Goal: Task Accomplishment & Management: Use online tool/utility

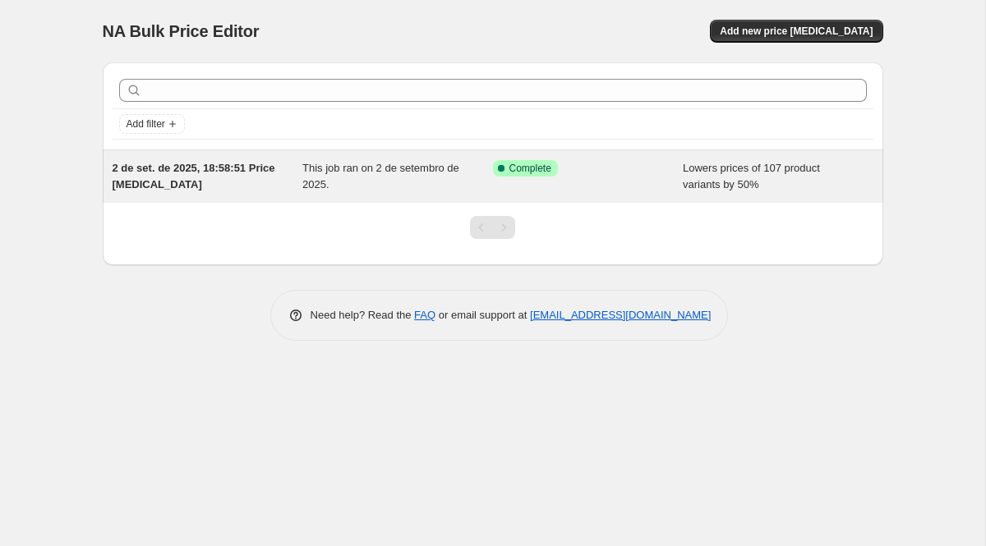
click at [281, 164] on div "2 de set. de 2025, 18:58:51 Price [MEDICAL_DATA]" at bounding box center [208, 176] width 191 height 33
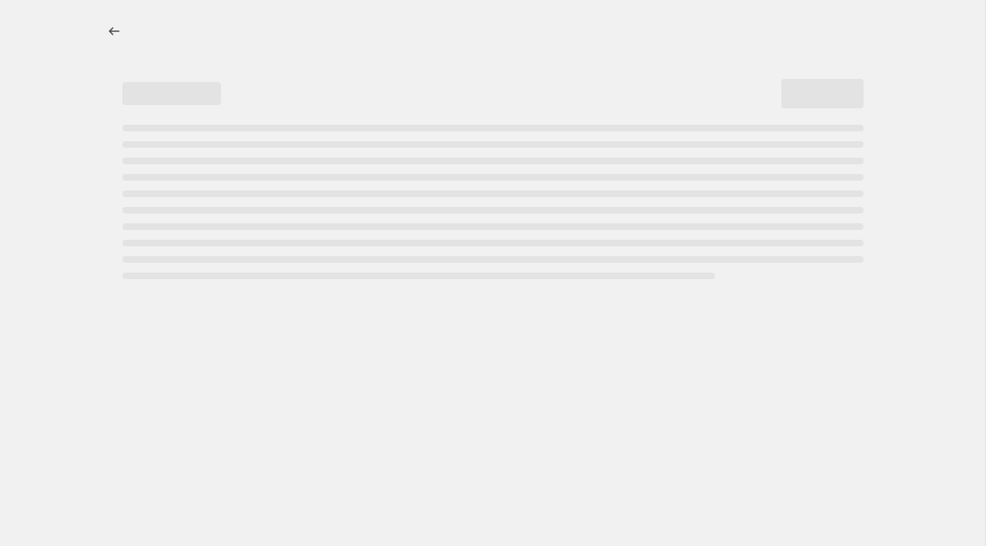
select select "percentage"
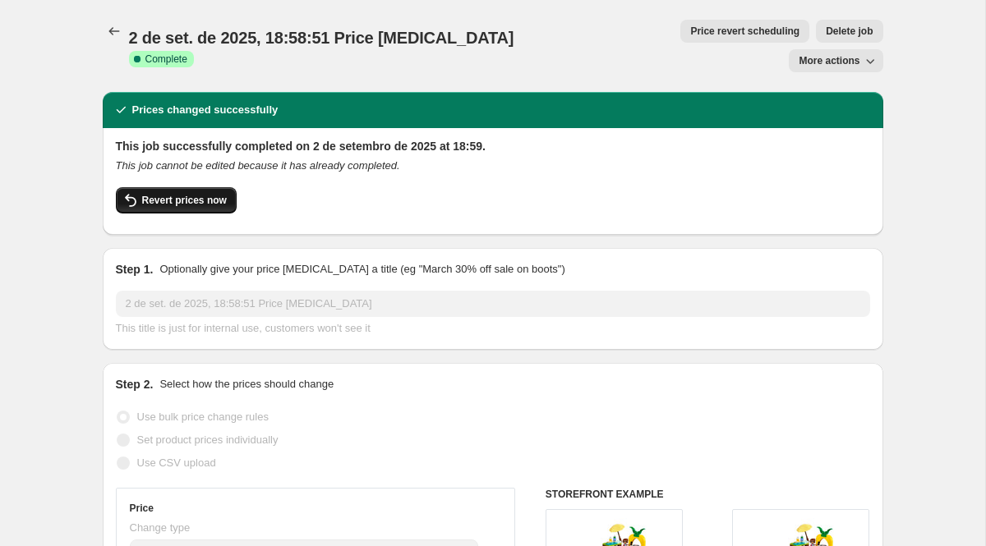
click at [142, 194] on span "Revert prices now" at bounding box center [184, 200] width 85 height 13
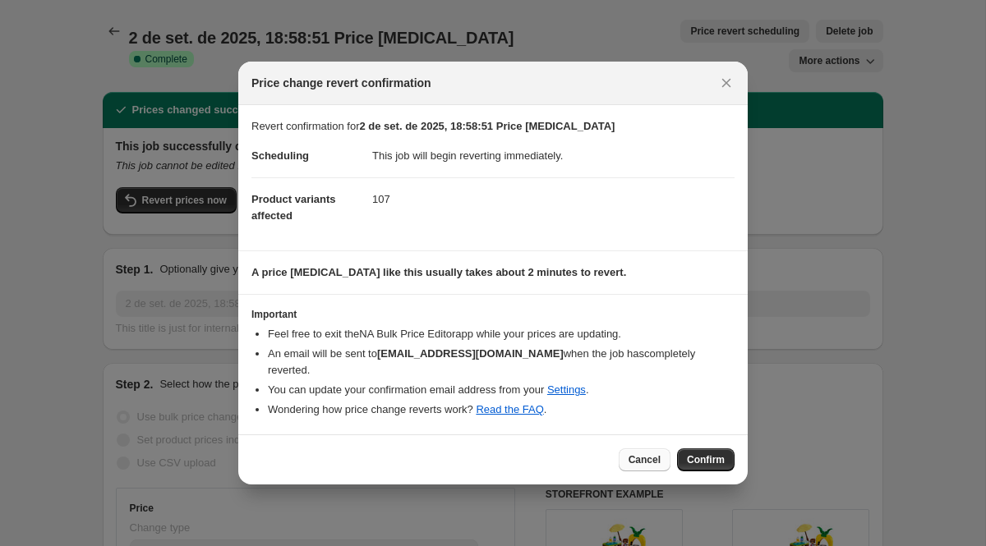
click at [655, 454] on span "Cancel" at bounding box center [645, 460] width 32 height 13
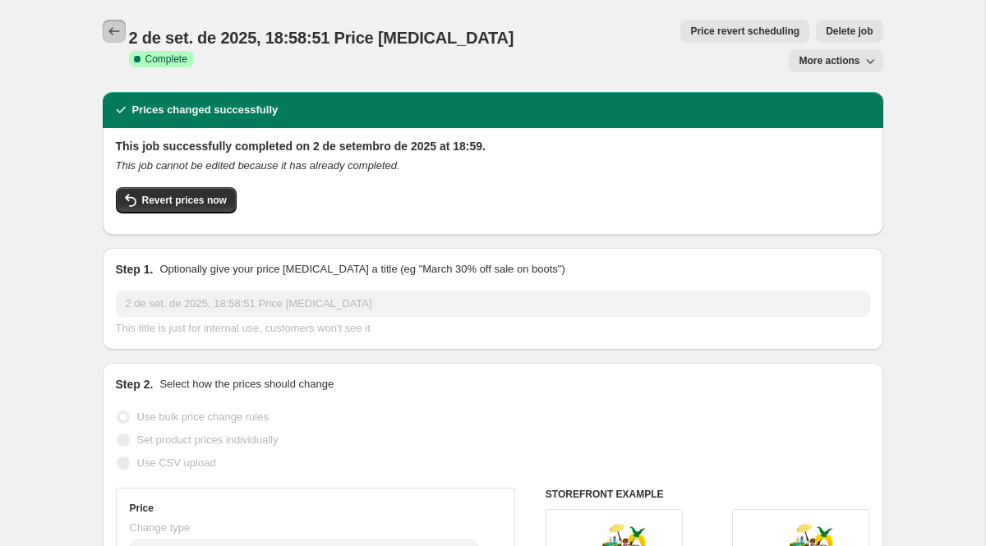
click at [103, 39] on button "Price change jobs" at bounding box center [114, 31] width 23 height 23
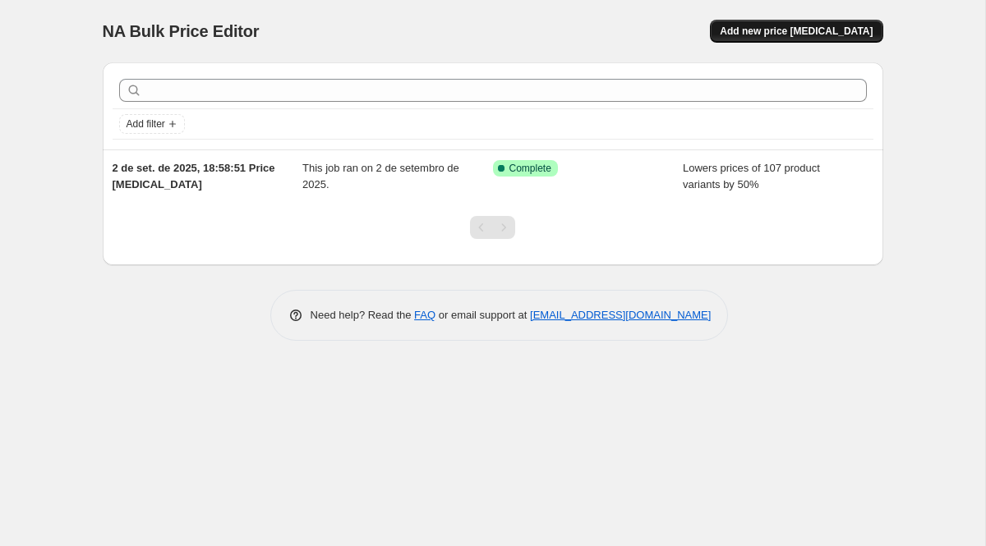
click at [779, 26] on span "Add new price [MEDICAL_DATA]" at bounding box center [796, 31] width 153 height 13
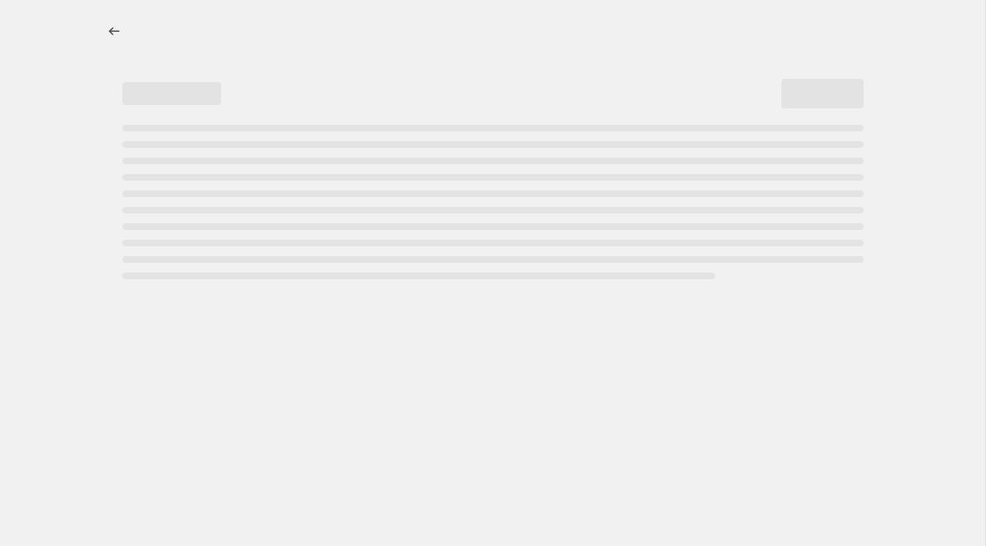
select select "percentage"
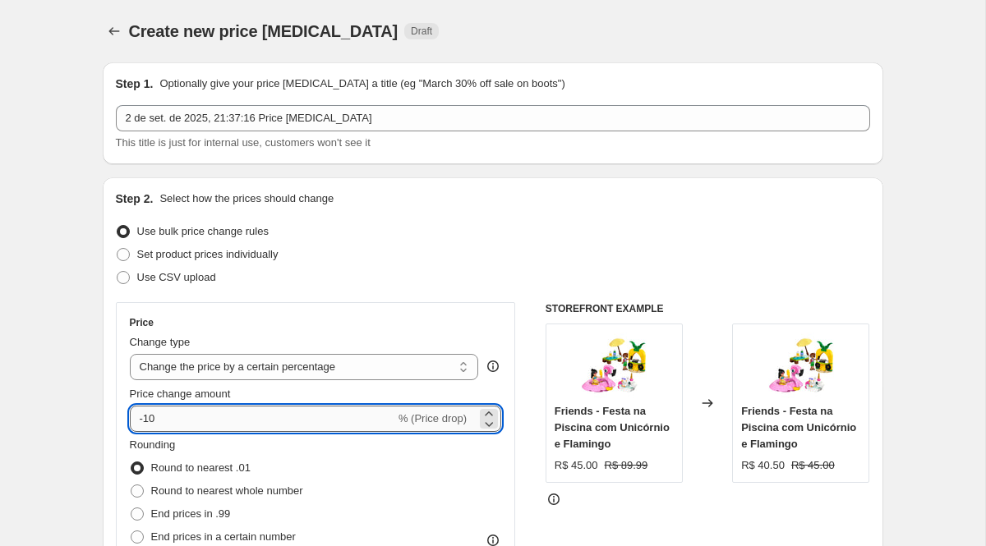
click at [297, 413] on input "-10" at bounding box center [262, 419] width 265 height 26
type input "-1"
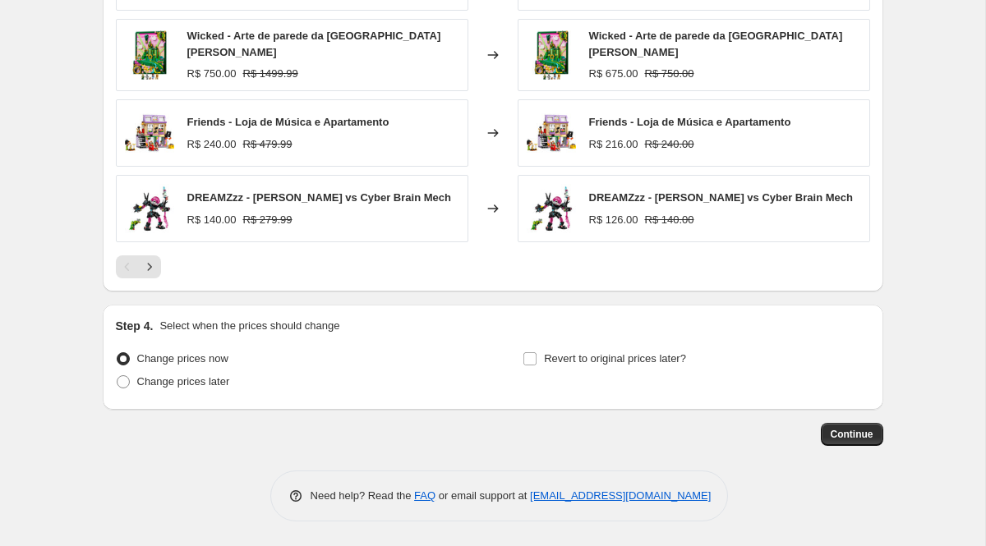
scroll to position [1094, 0]
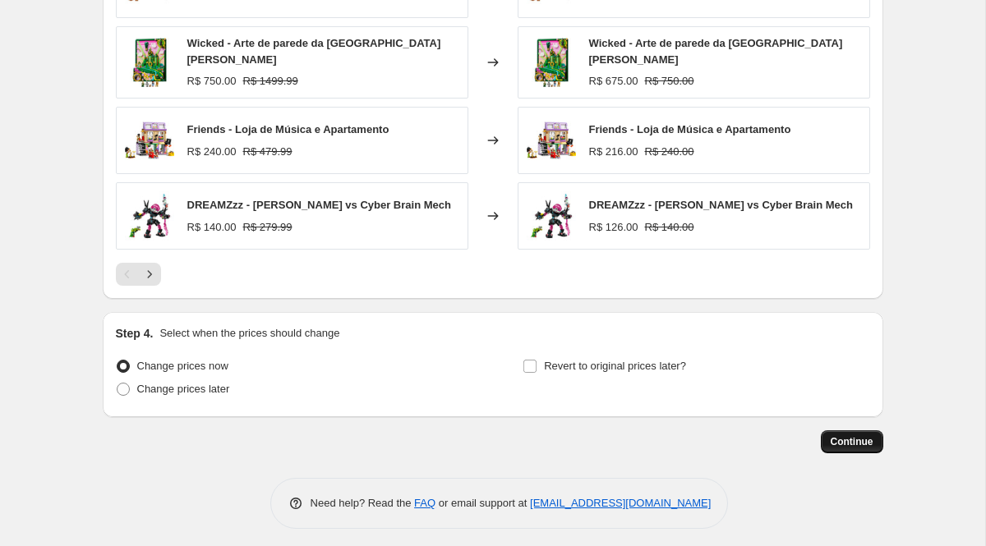
type input "-60"
click at [829, 443] on button "Continue" at bounding box center [852, 442] width 62 height 23
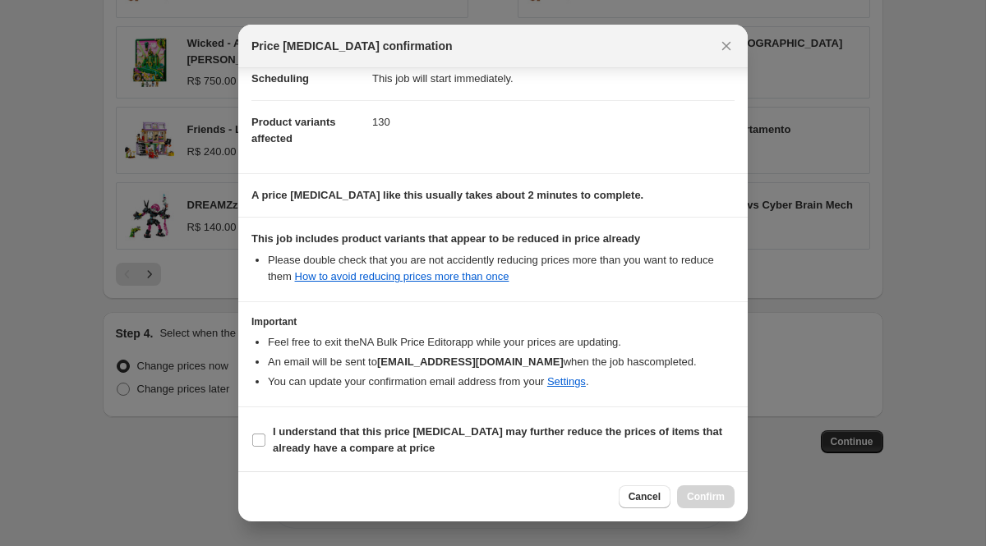
scroll to position [145, 0]
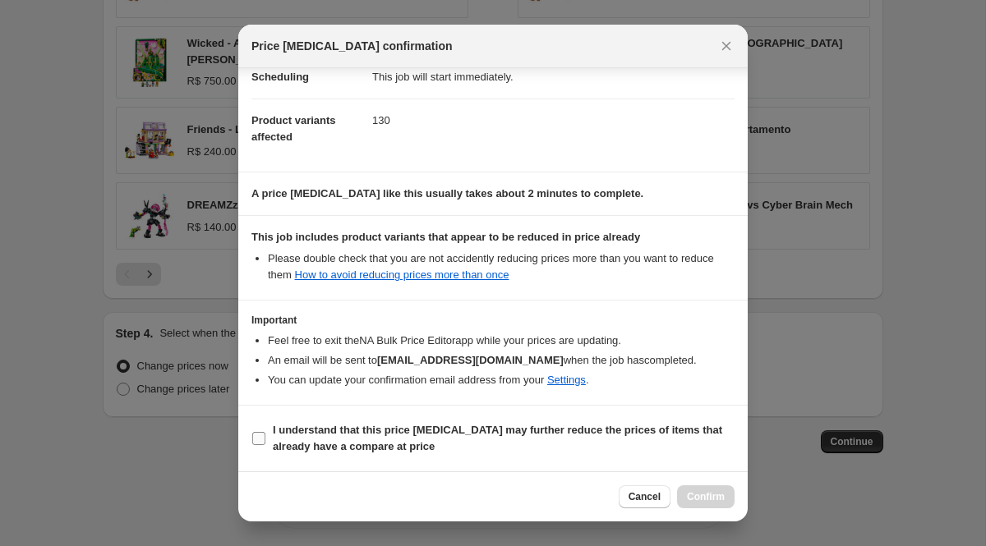
click at [313, 437] on span "I understand that this price [MEDICAL_DATA] may further reduce the prices of it…" at bounding box center [504, 438] width 462 height 33
click at [265, 437] on input "I understand that this price [MEDICAL_DATA] may further reduce the prices of it…" at bounding box center [258, 438] width 13 height 13
checkbox input "true"
click at [722, 491] on span "Confirm" at bounding box center [706, 497] width 38 height 13
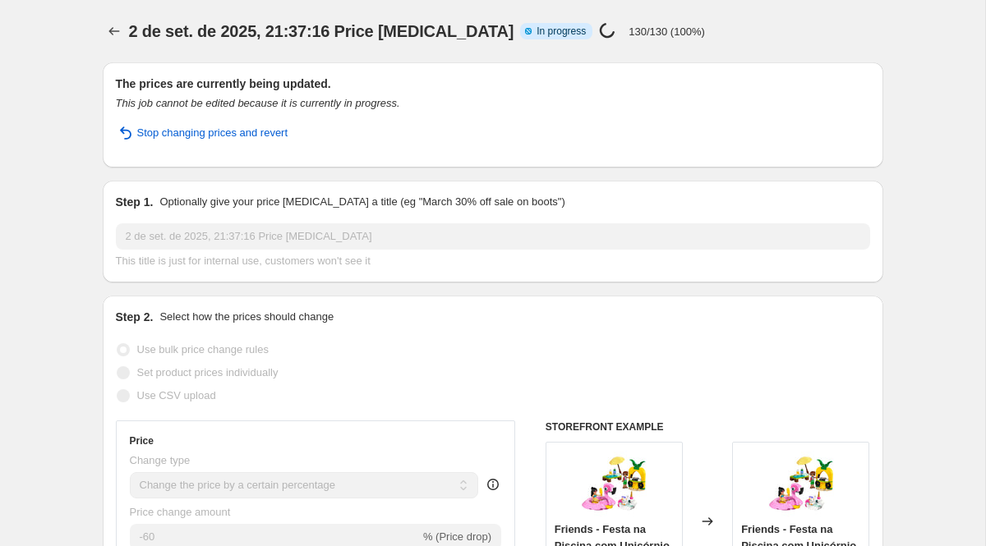
select select "percentage"
